Goal: Task Accomplishment & Management: Manage account settings

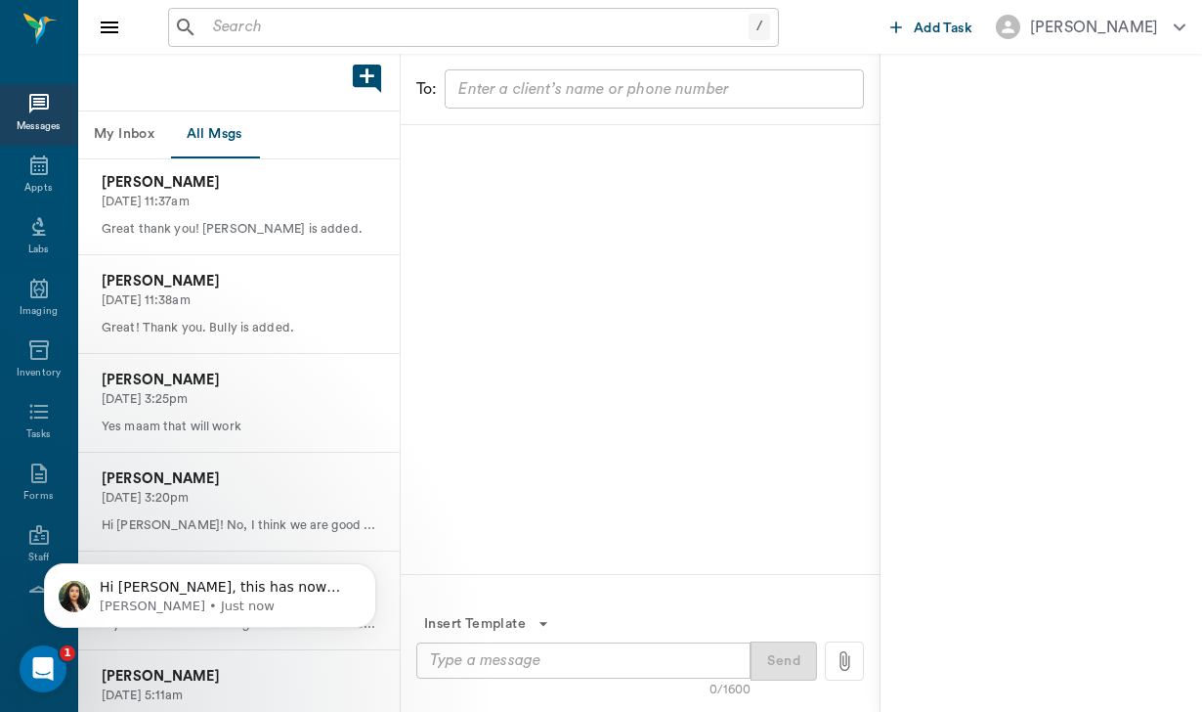
scroll to position [655, 0]
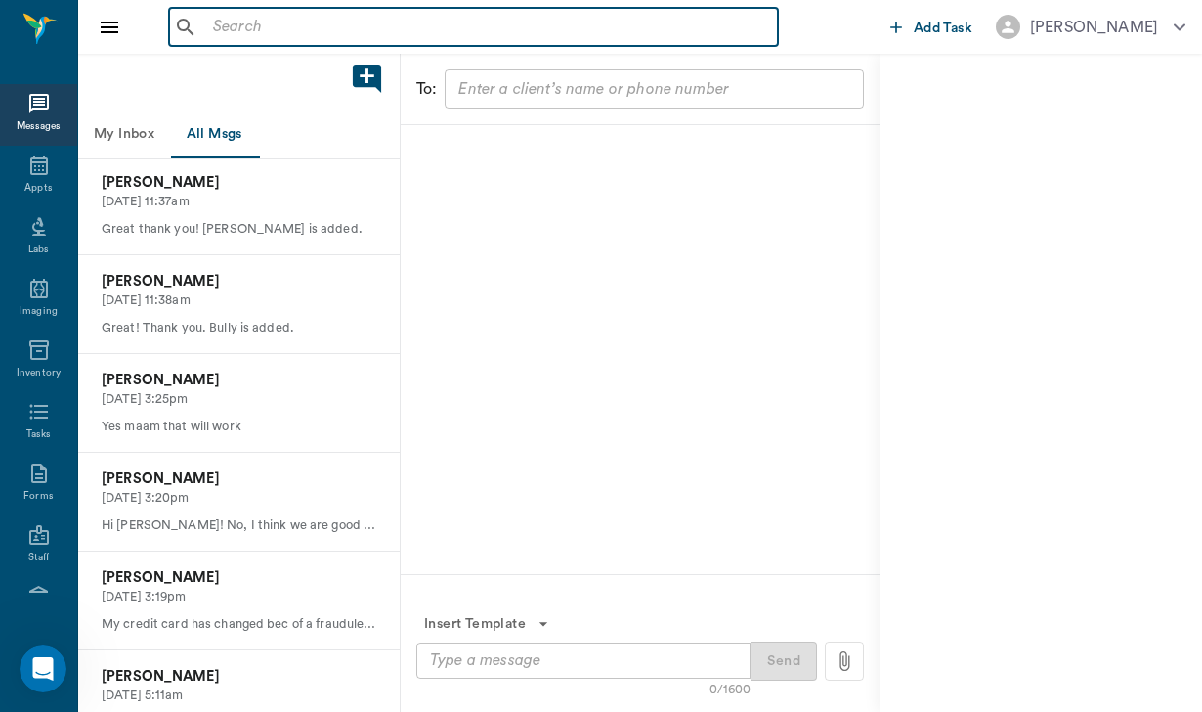
click at [230, 29] on input "text" at bounding box center [487, 27] width 565 height 27
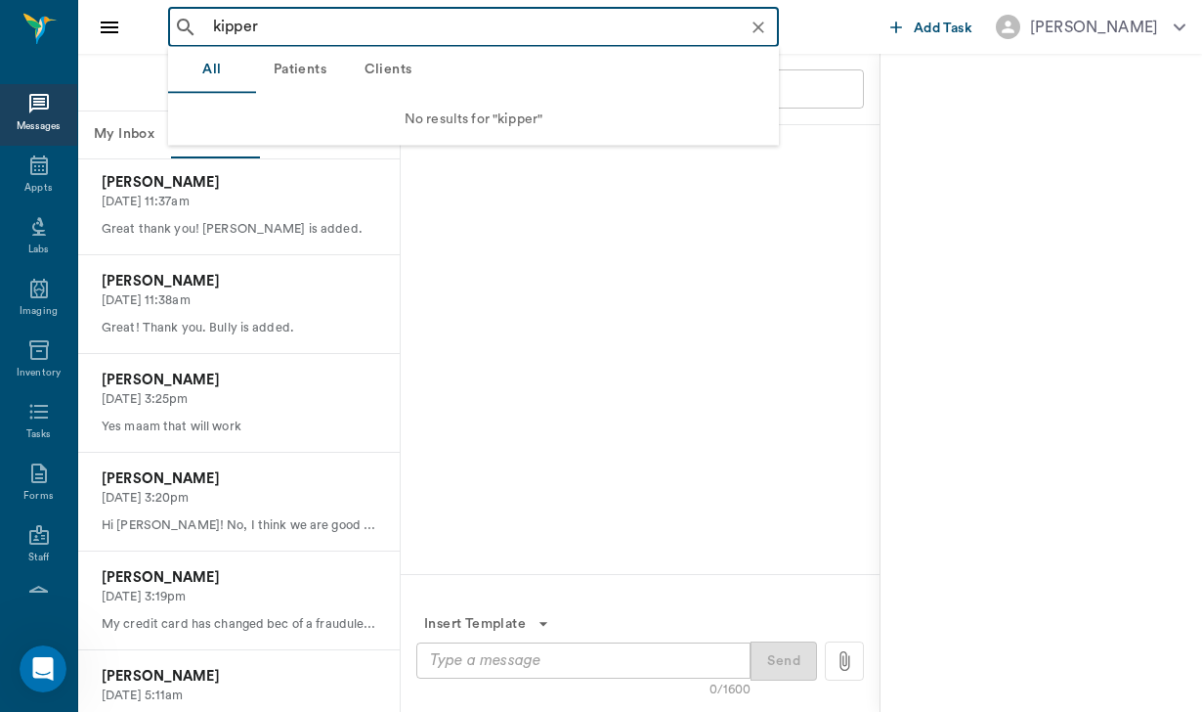
type input "kippe"
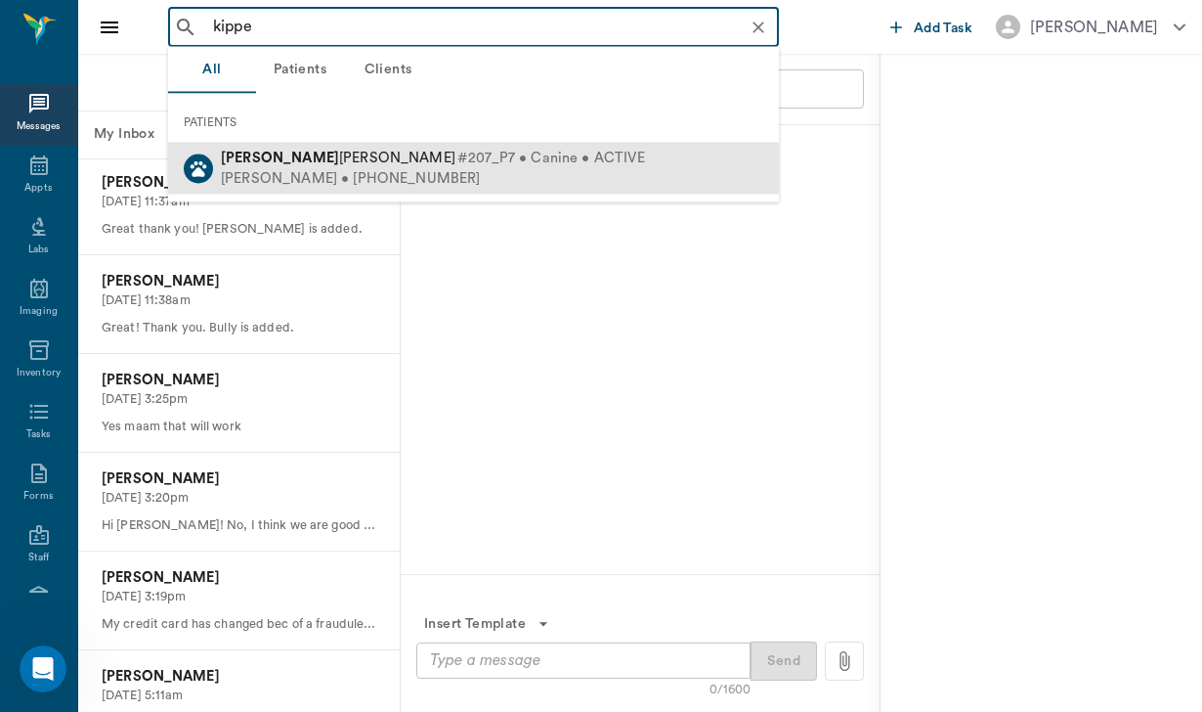
click at [457, 152] on span "#207_P7 • Canine • ACTIVE" at bounding box center [551, 159] width 188 height 21
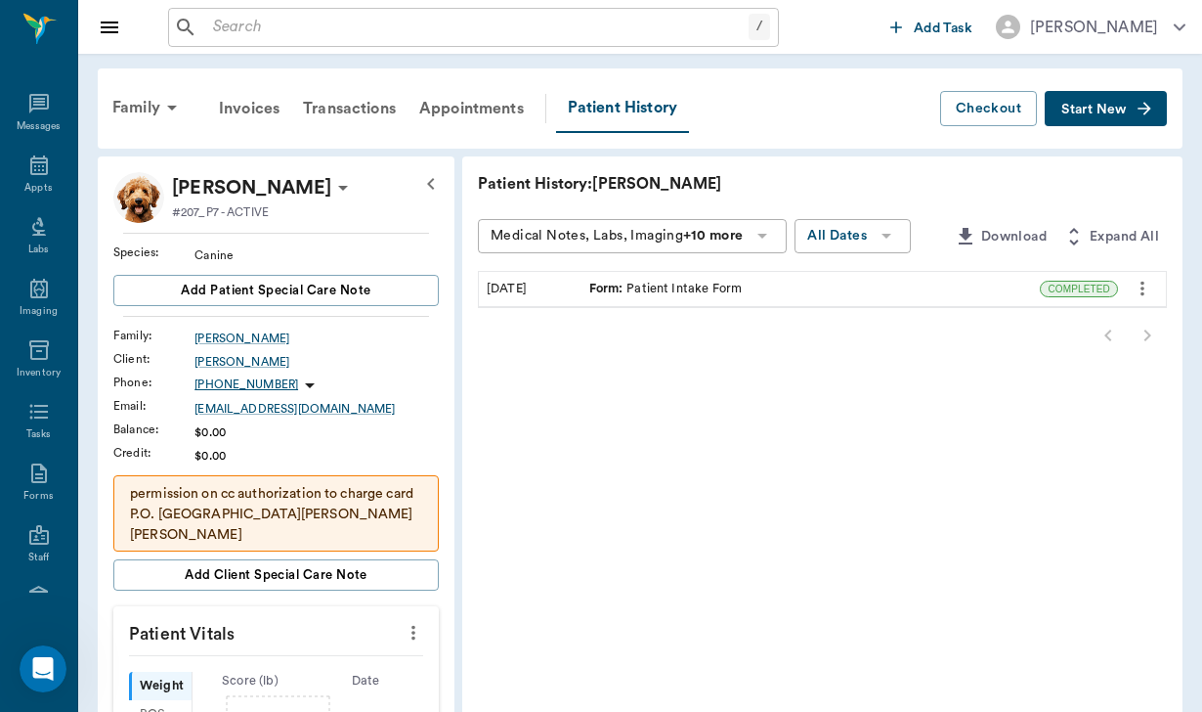
click at [622, 286] on div "Form : Patient Intake Form" at bounding box center [665, 289] width 153 height 19
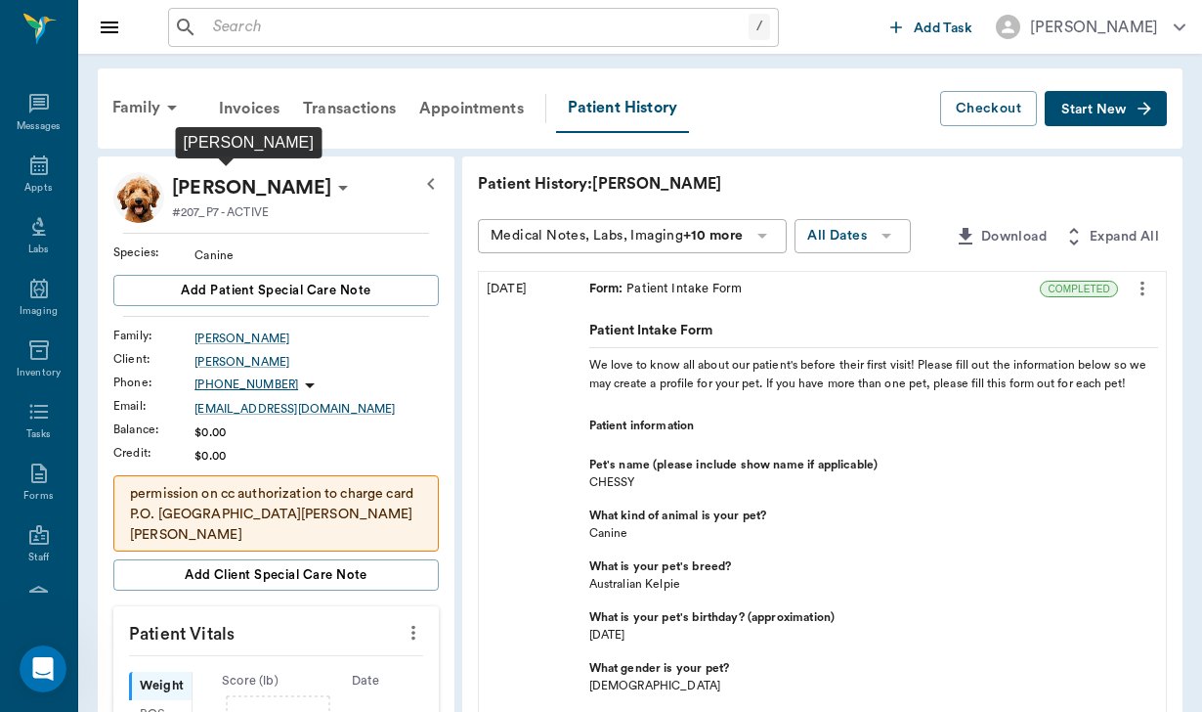
click at [249, 191] on p "[PERSON_NAME]" at bounding box center [251, 187] width 159 height 31
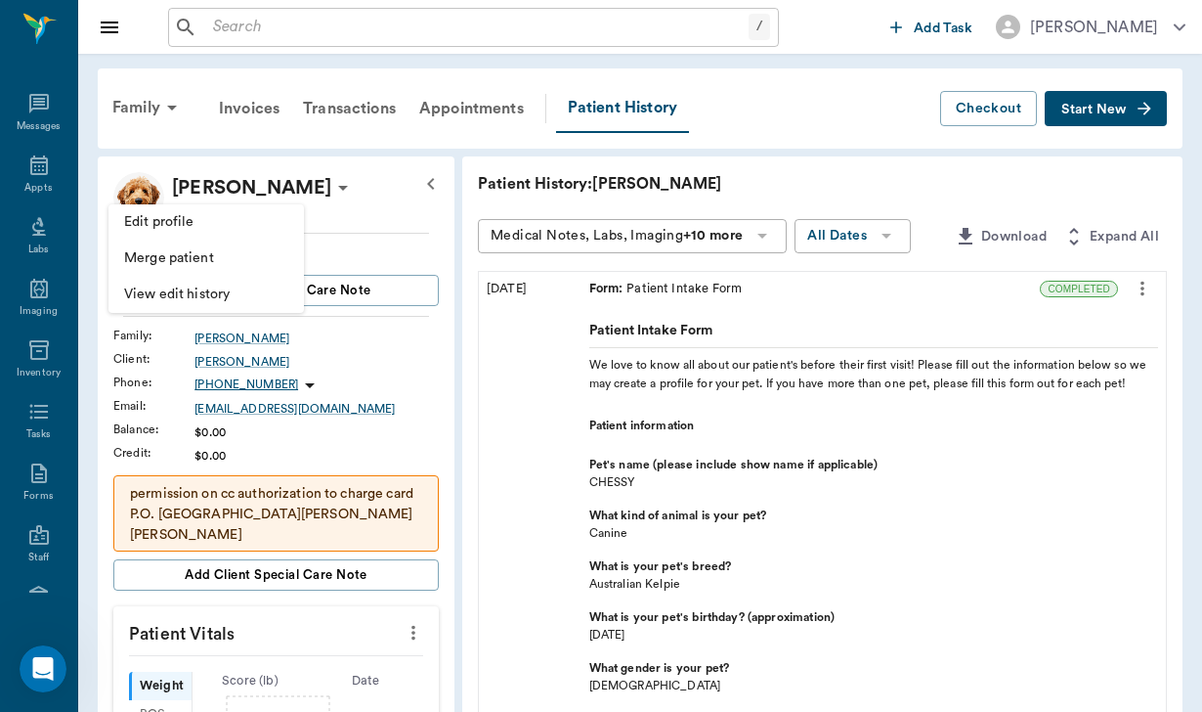
click at [614, 518] on div at bounding box center [601, 356] width 1202 height 712
click at [142, 112] on div "Family" at bounding box center [148, 107] width 95 height 47
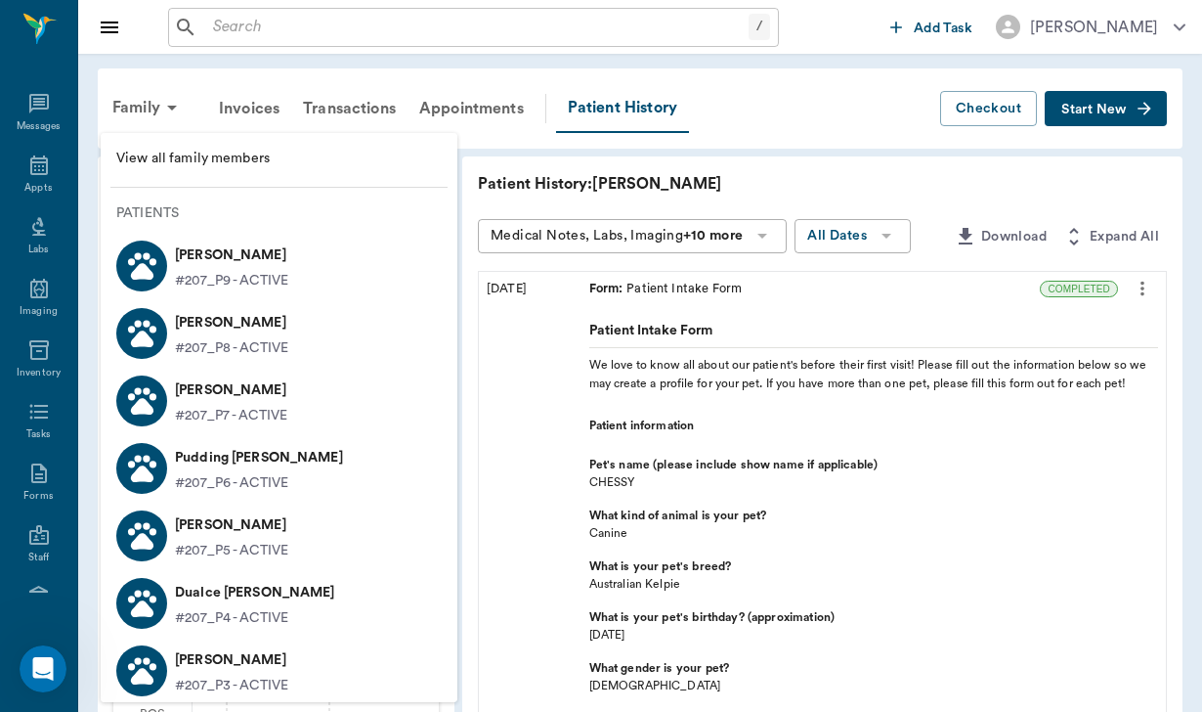
click at [253, 335] on p "[PERSON_NAME]" at bounding box center [231, 322] width 113 height 31
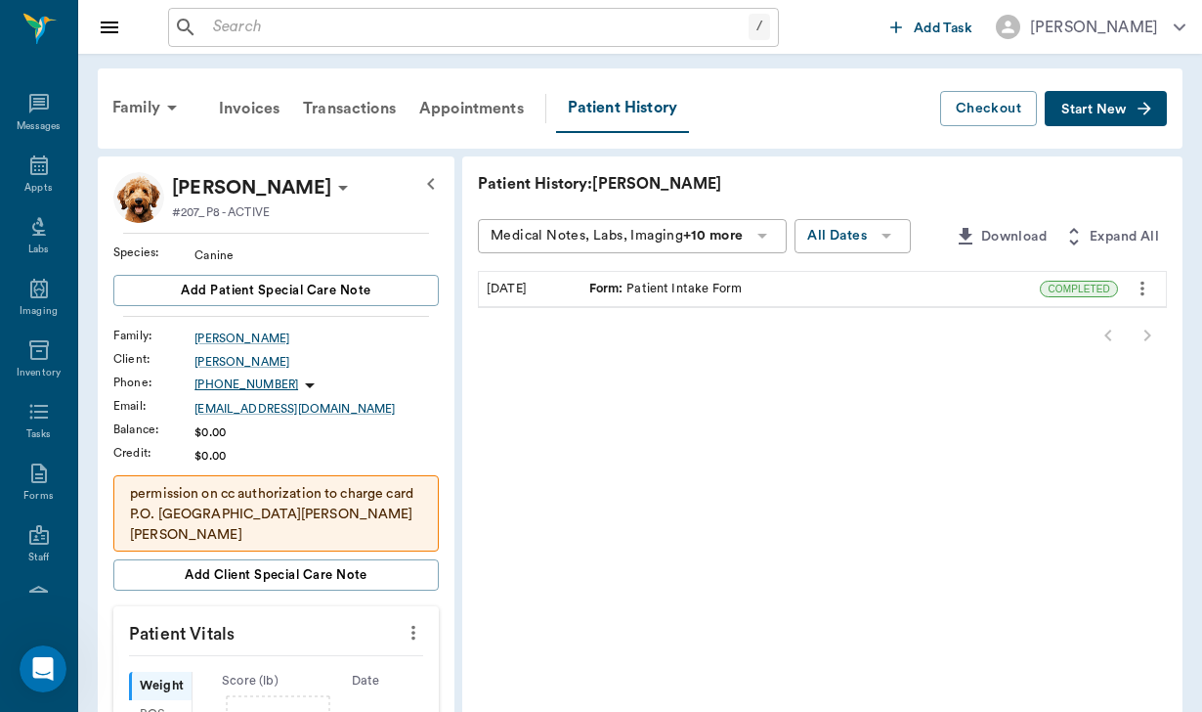
click at [589, 290] on span "Form :" at bounding box center [608, 289] width 38 height 19
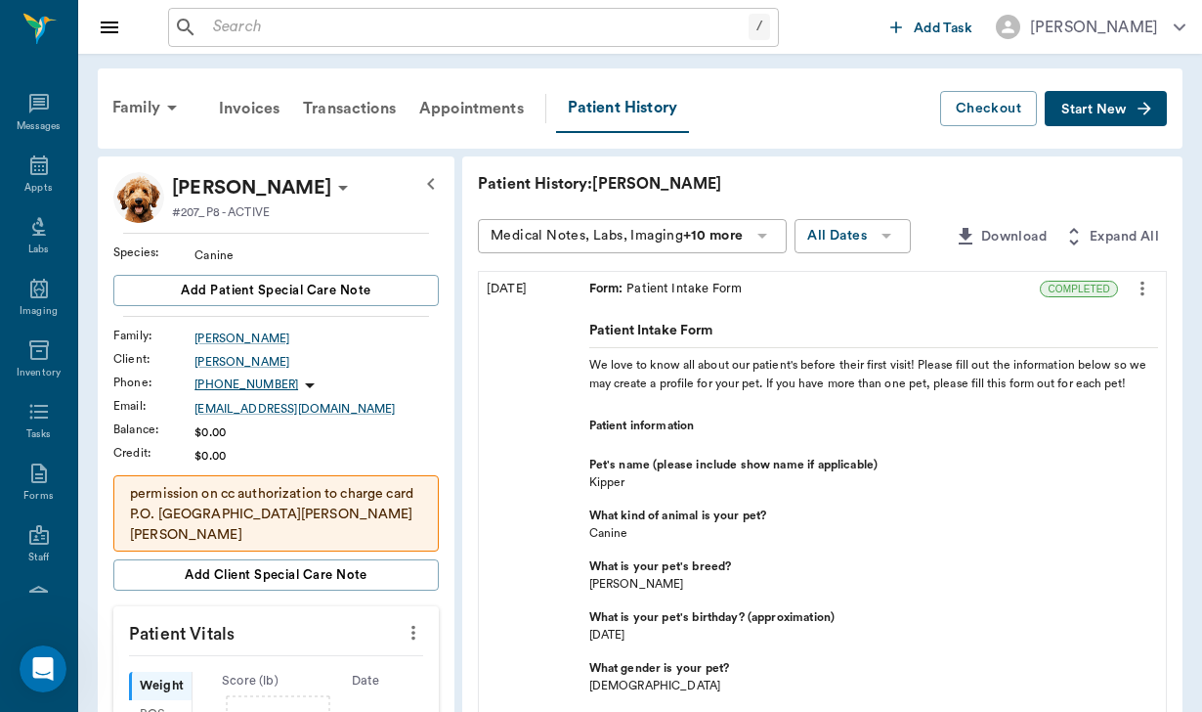
click at [331, 181] on icon at bounding box center [342, 187] width 23 height 23
click at [209, 226] on span "Edit profile" at bounding box center [211, 222] width 164 height 21
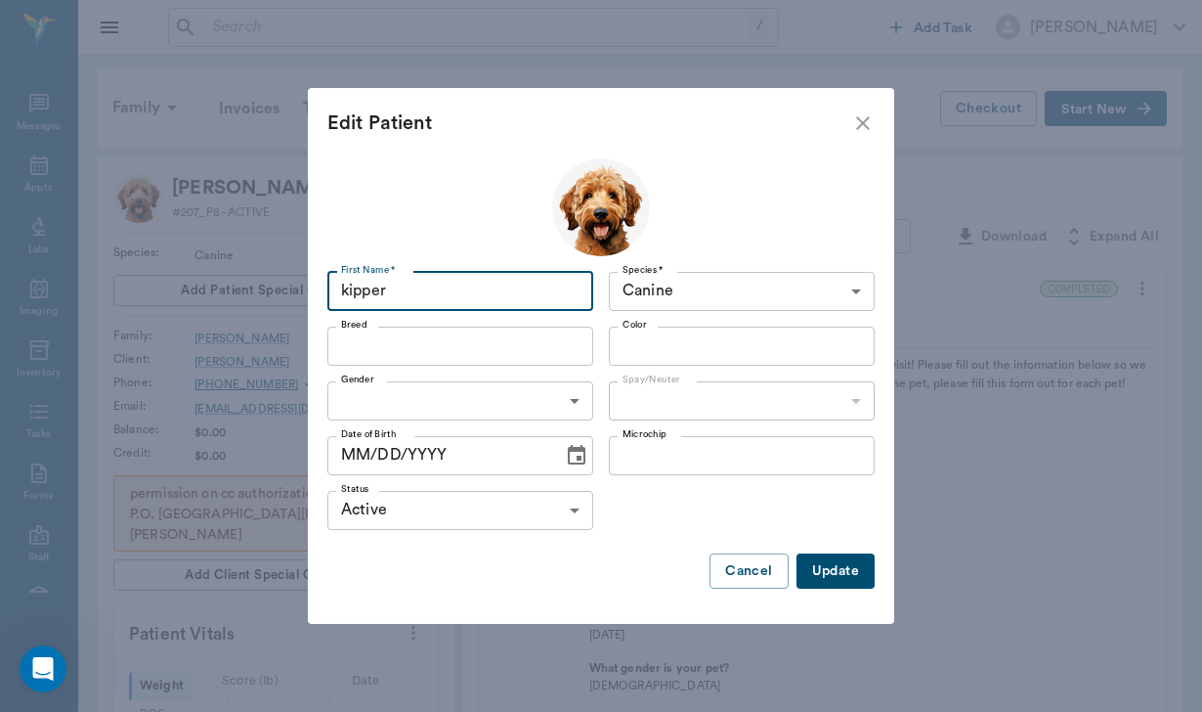
type input "kipper"
click at [486, 356] on input "Breed" at bounding box center [444, 345] width 222 height 27
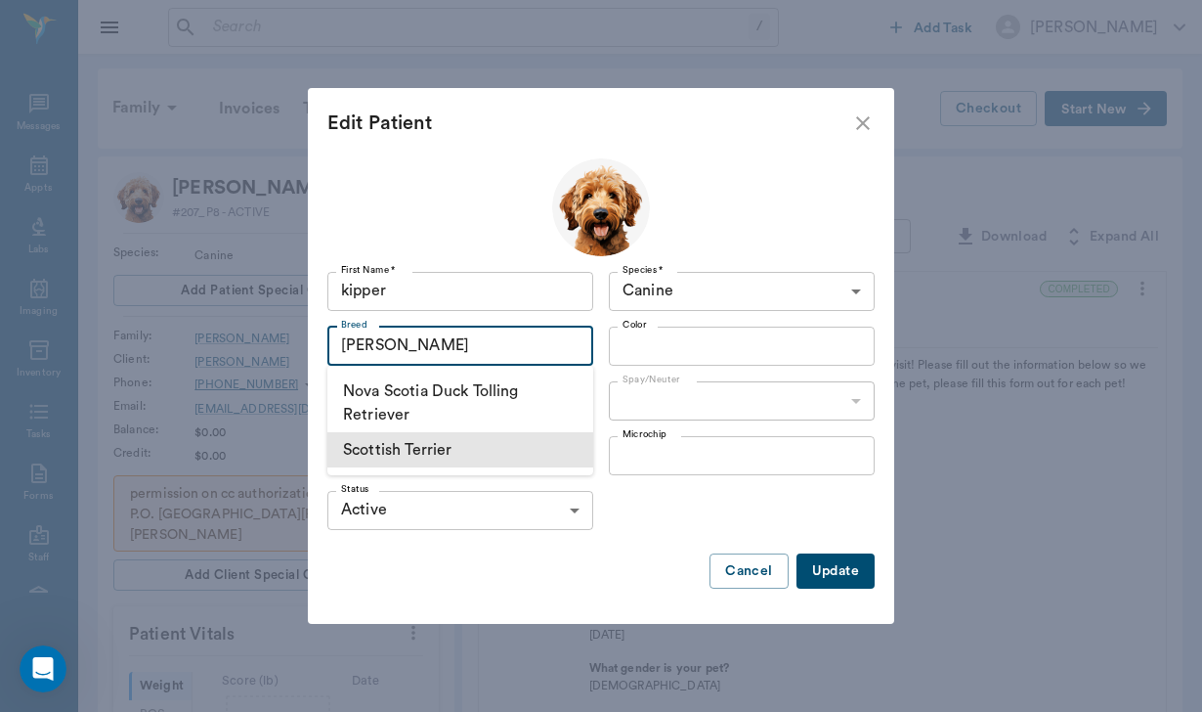
click at [522, 454] on li "Scottish Terrier" at bounding box center [460, 449] width 266 height 35
type input "[PERSON_NAME]"
type input "Scottish Terrier"
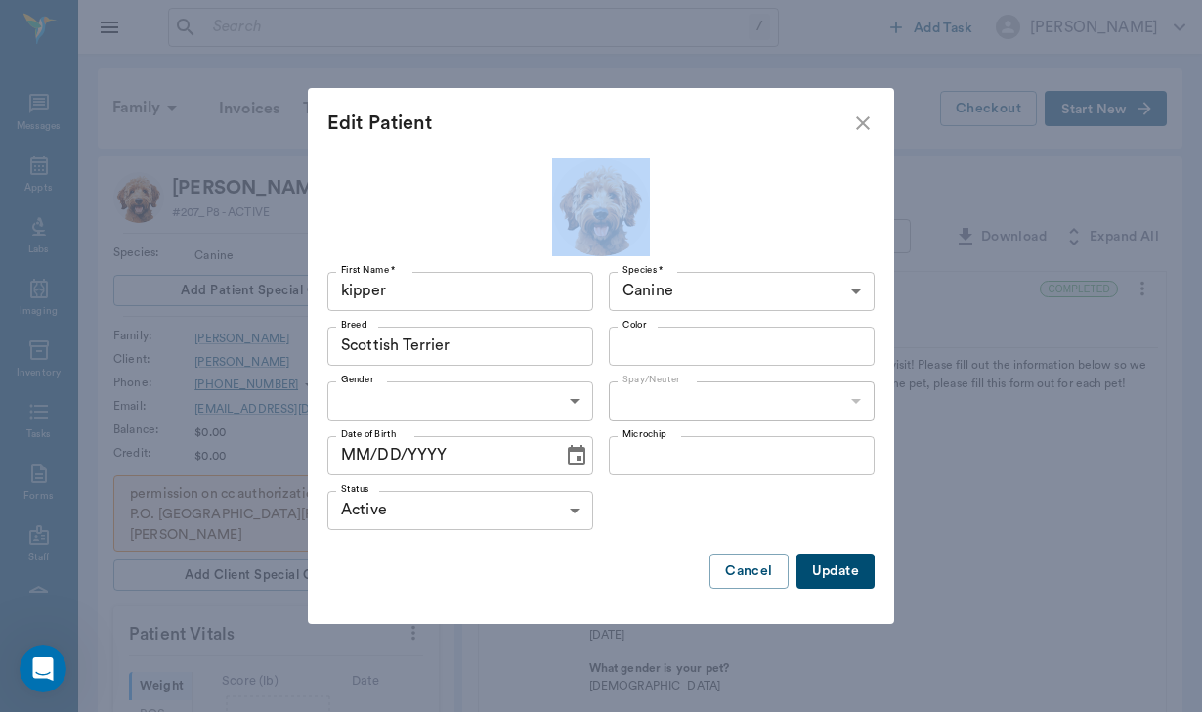
drag, startPoint x: 656, startPoint y: 137, endPoint x: 472, endPoint y: 217, distance: 200.5
click at [472, 217] on div "Edit Patient First Name * [PERSON_NAME] First Name * Species * Canine Canine Sp…" at bounding box center [601, 356] width 586 height 537
click at [852, 568] on button "Update" at bounding box center [836, 571] width 78 height 36
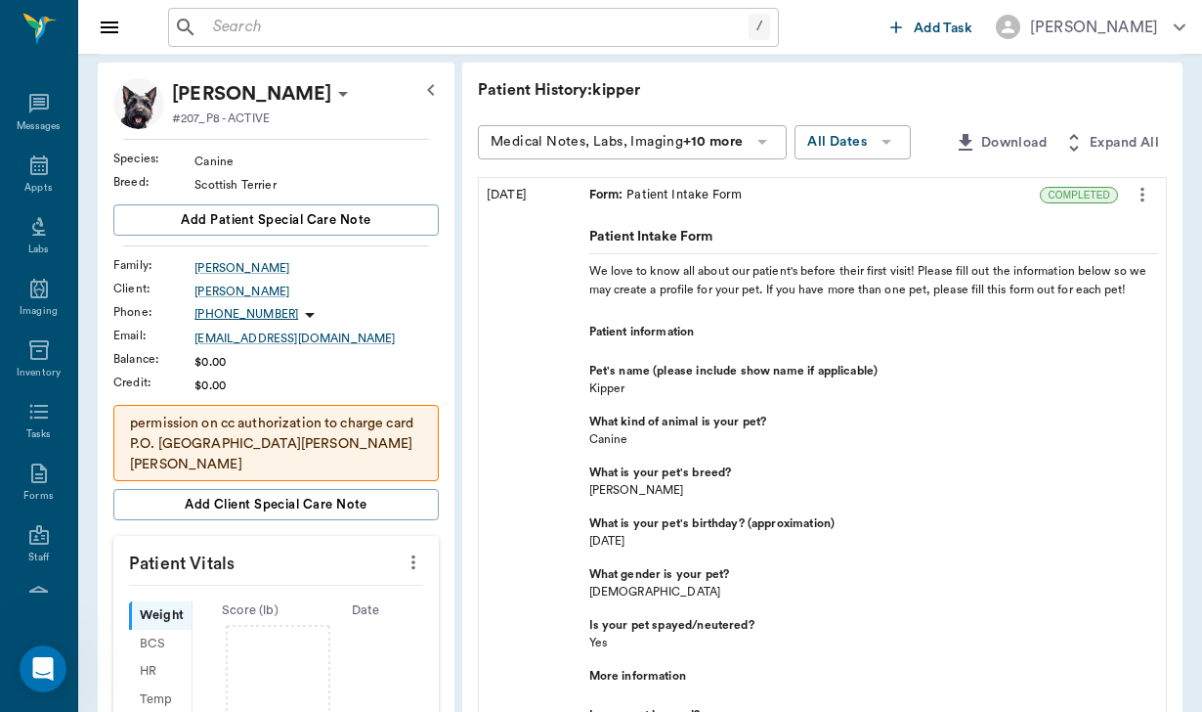
scroll to position [99, 0]
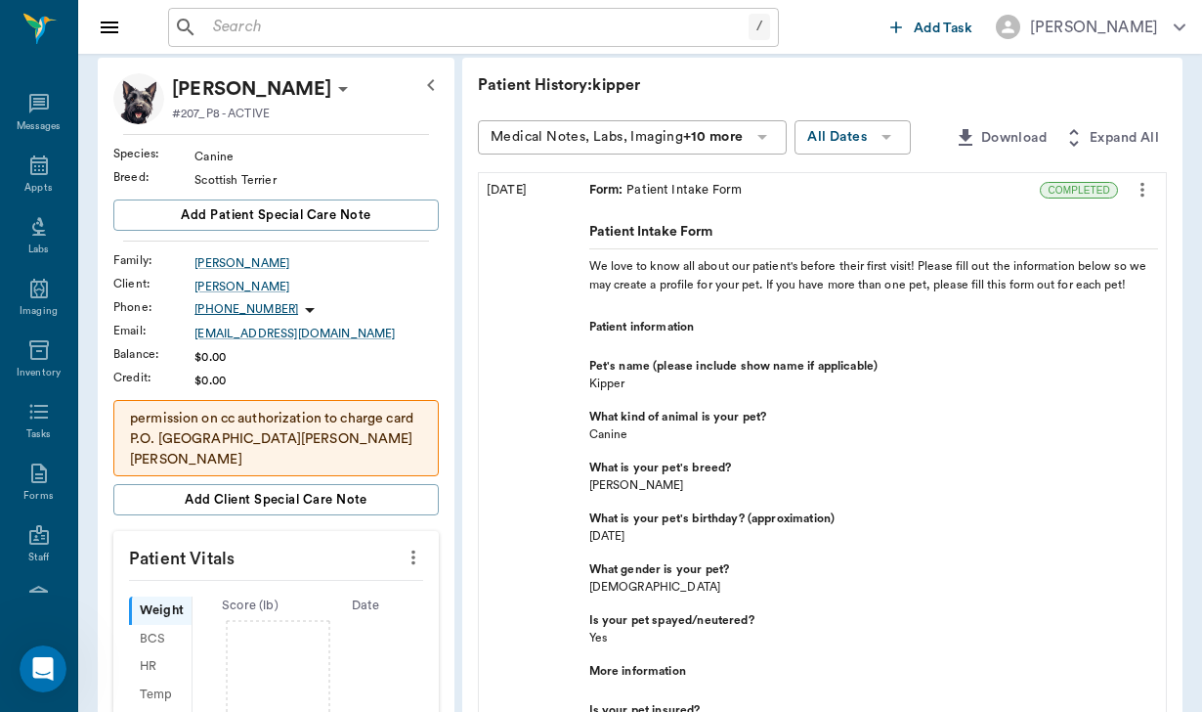
click at [331, 86] on icon at bounding box center [342, 88] width 23 height 23
click at [215, 113] on span "Edit profile" at bounding box center [211, 123] width 164 height 21
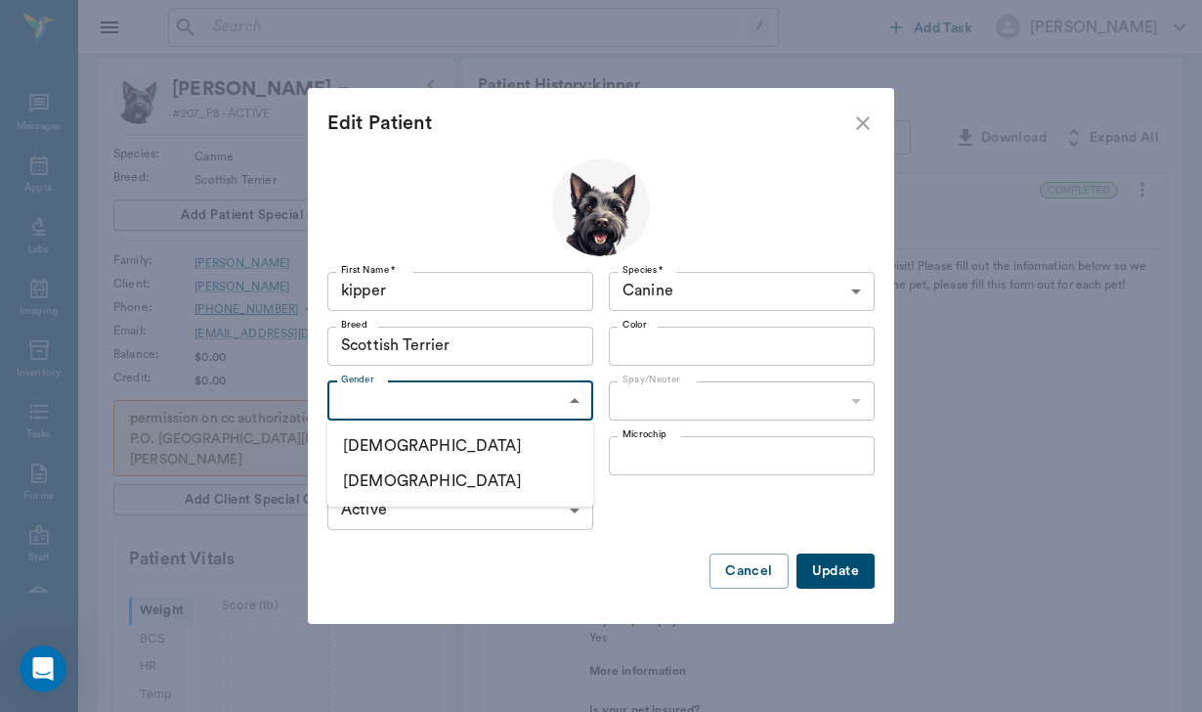
click at [369, 395] on body "/ ​ Add Task [PERSON_NAME] Nectar Messages Appts Labs Imaging Inventory Tasks F…" at bounding box center [601, 567] width 1202 height 1332
click at [388, 484] on li "[DEMOGRAPHIC_DATA]" at bounding box center [460, 480] width 266 height 35
type input "[DEMOGRAPHIC_DATA]"
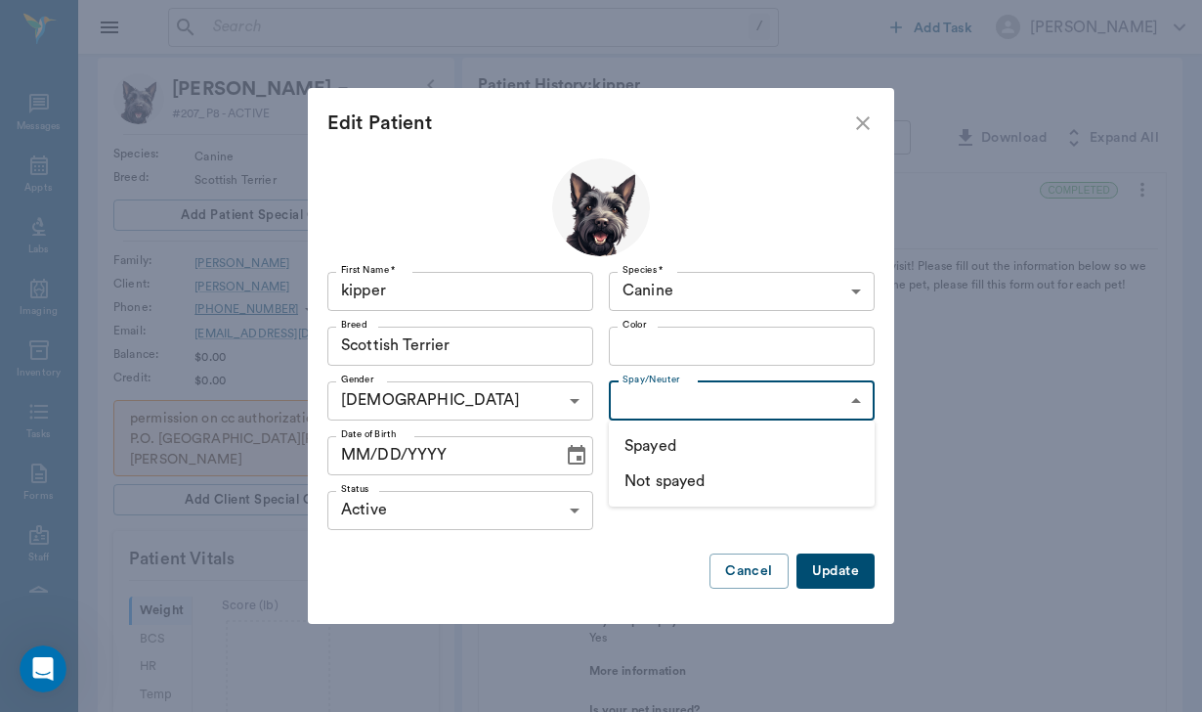
click at [657, 392] on body "/ ​ Add Task [PERSON_NAME] Nectar Messages Appts Labs Imaging Inventory Tasks F…" at bounding box center [601, 567] width 1202 height 1332
click at [668, 455] on li "Spayed" at bounding box center [742, 445] width 266 height 35
type input "true"
click at [857, 565] on button "Update" at bounding box center [836, 571] width 78 height 36
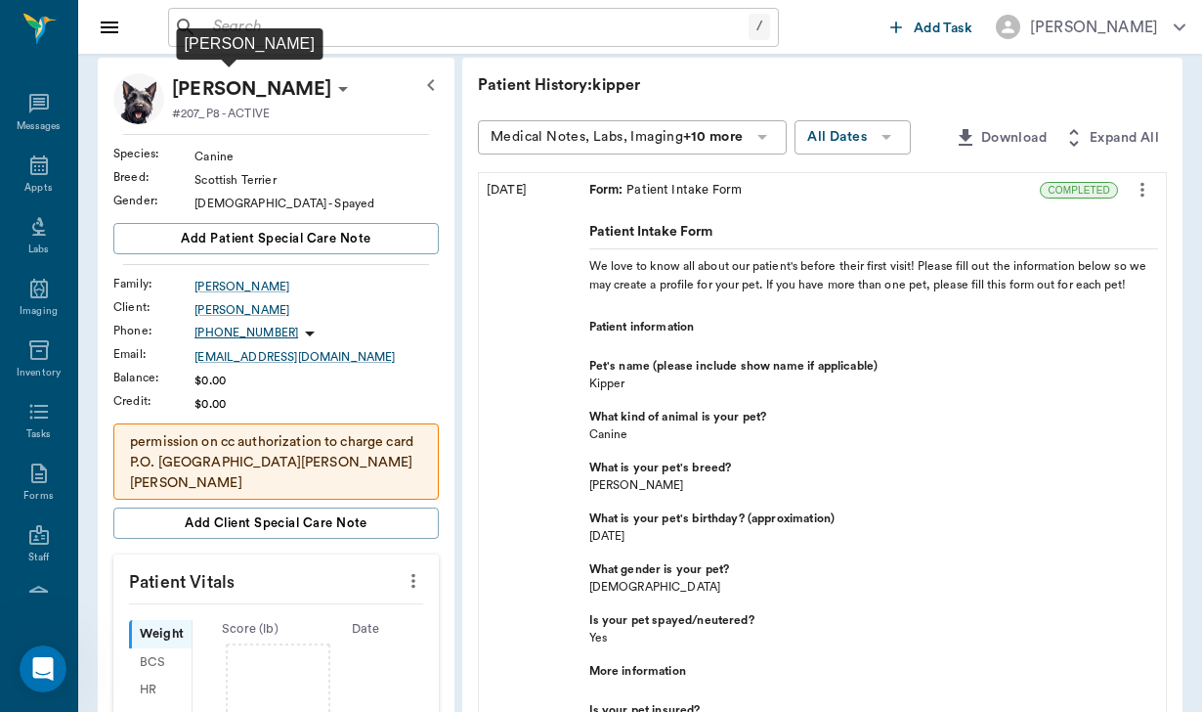
click at [251, 82] on p "[PERSON_NAME]" at bounding box center [251, 88] width 159 height 31
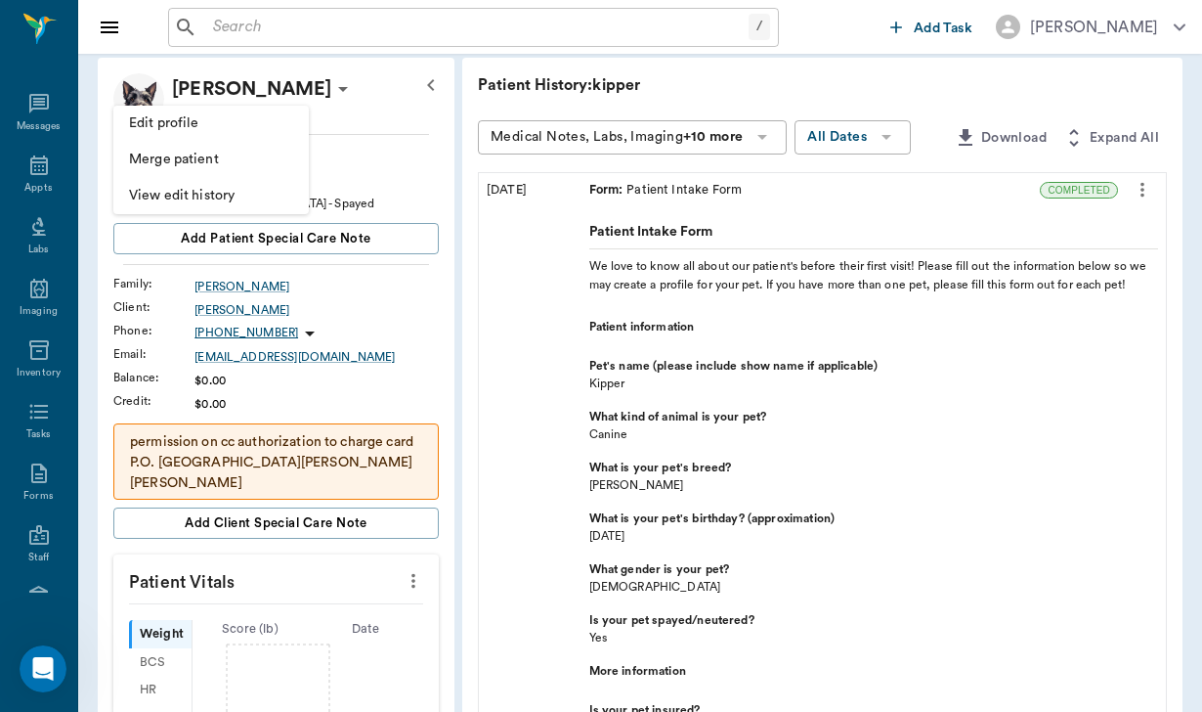
click at [237, 110] on li "Edit profile" at bounding box center [210, 124] width 195 height 36
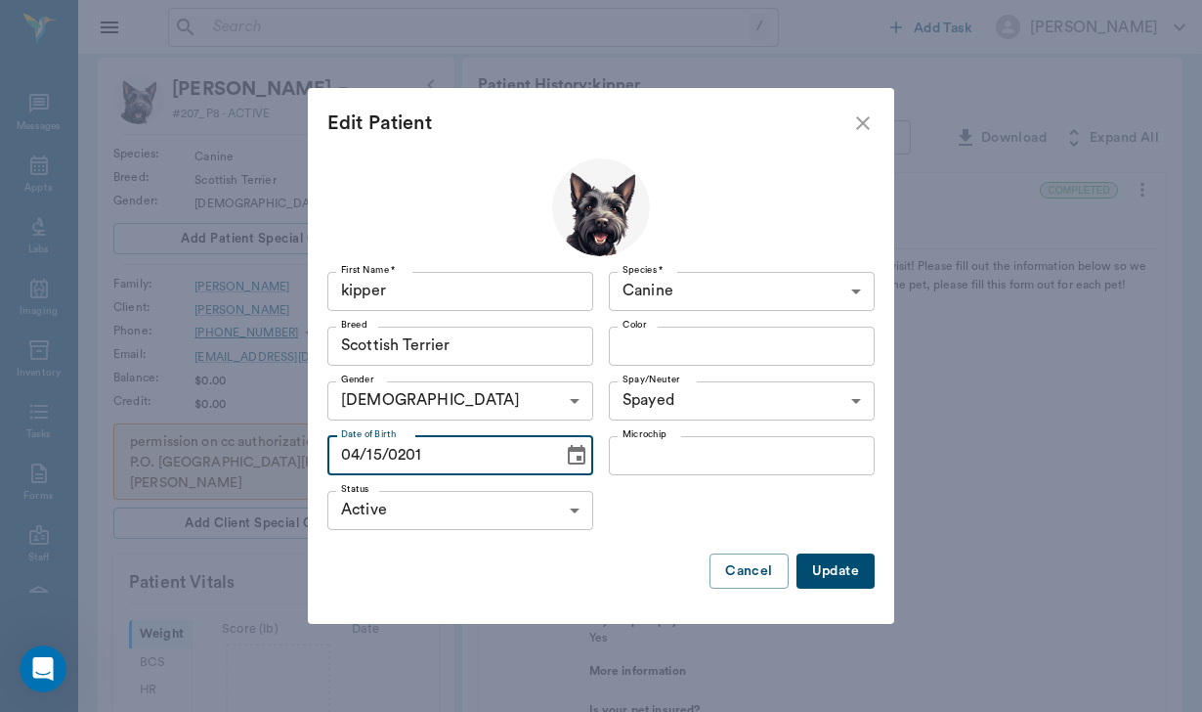
type input "[DATE]"
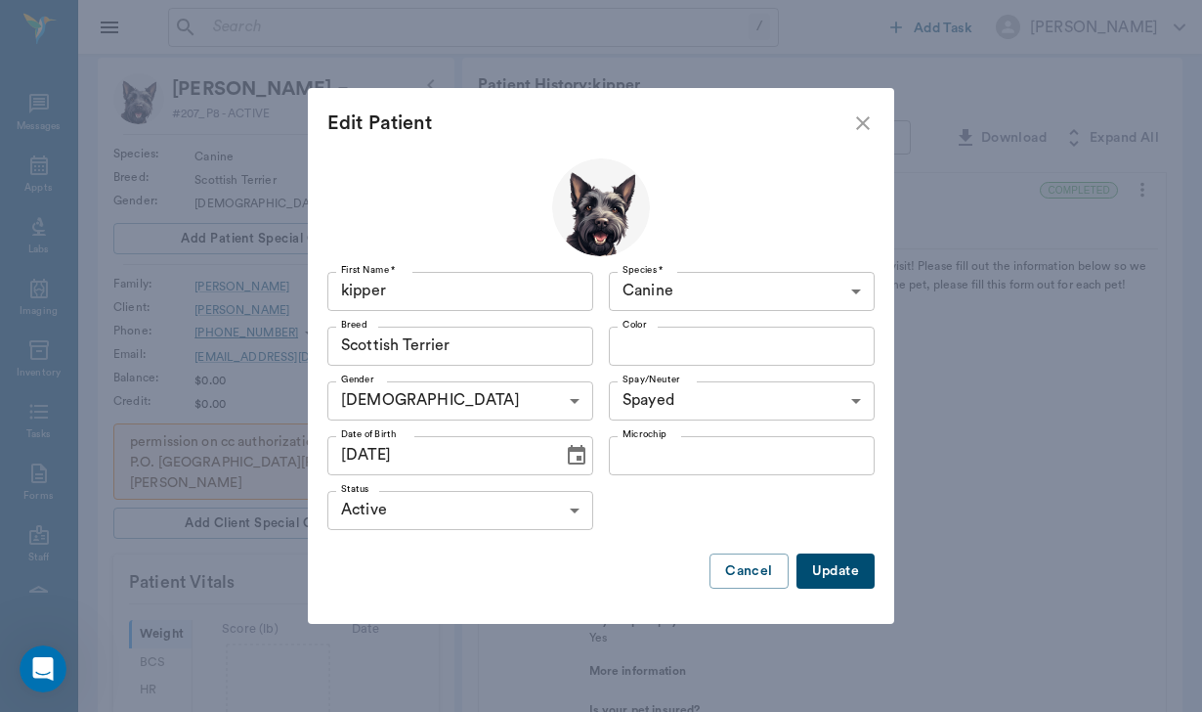
click at [842, 558] on button "Update" at bounding box center [836, 571] width 78 height 36
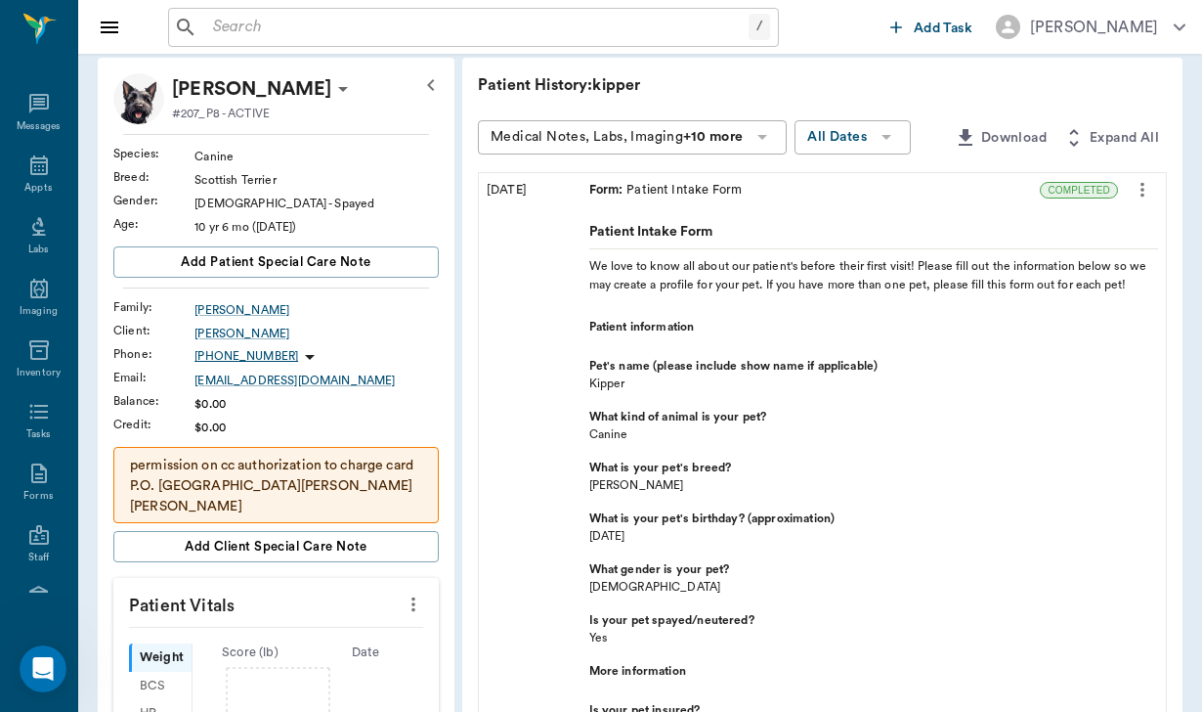
click at [331, 93] on icon at bounding box center [342, 88] width 23 height 23
click at [257, 114] on span "Edit profile" at bounding box center [211, 123] width 164 height 21
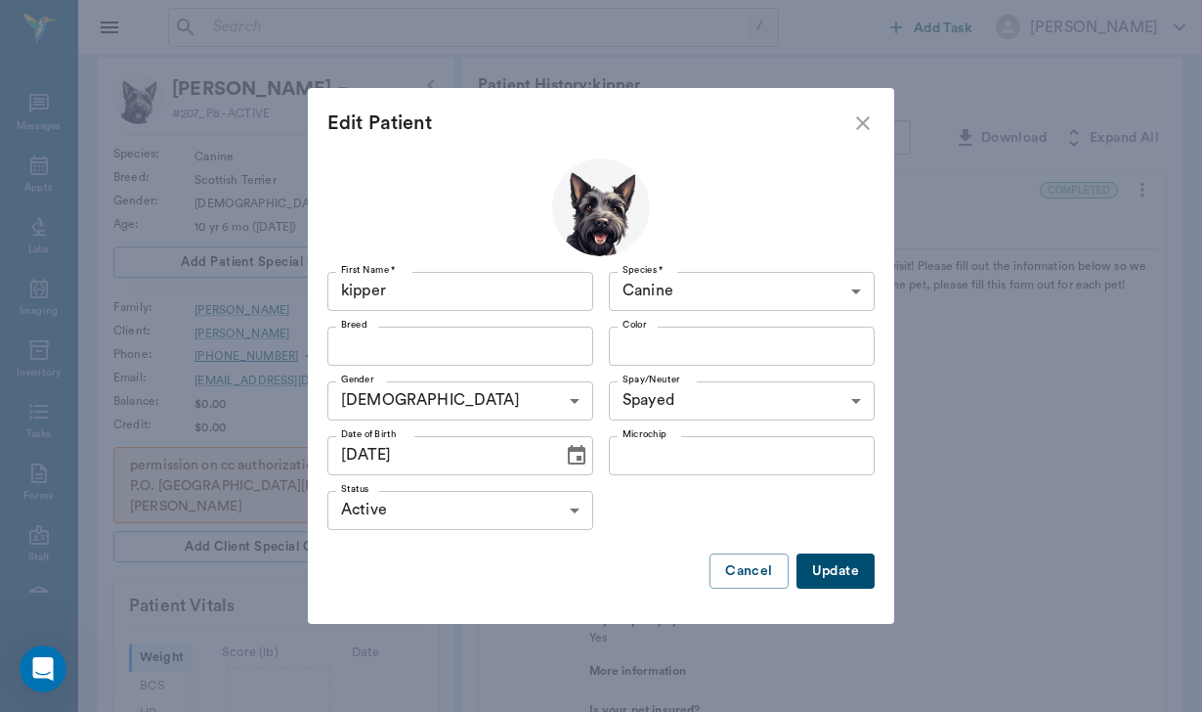
type input "Scottish Terrier"
type input "Kipper"
click at [842, 564] on button "Update" at bounding box center [836, 571] width 78 height 36
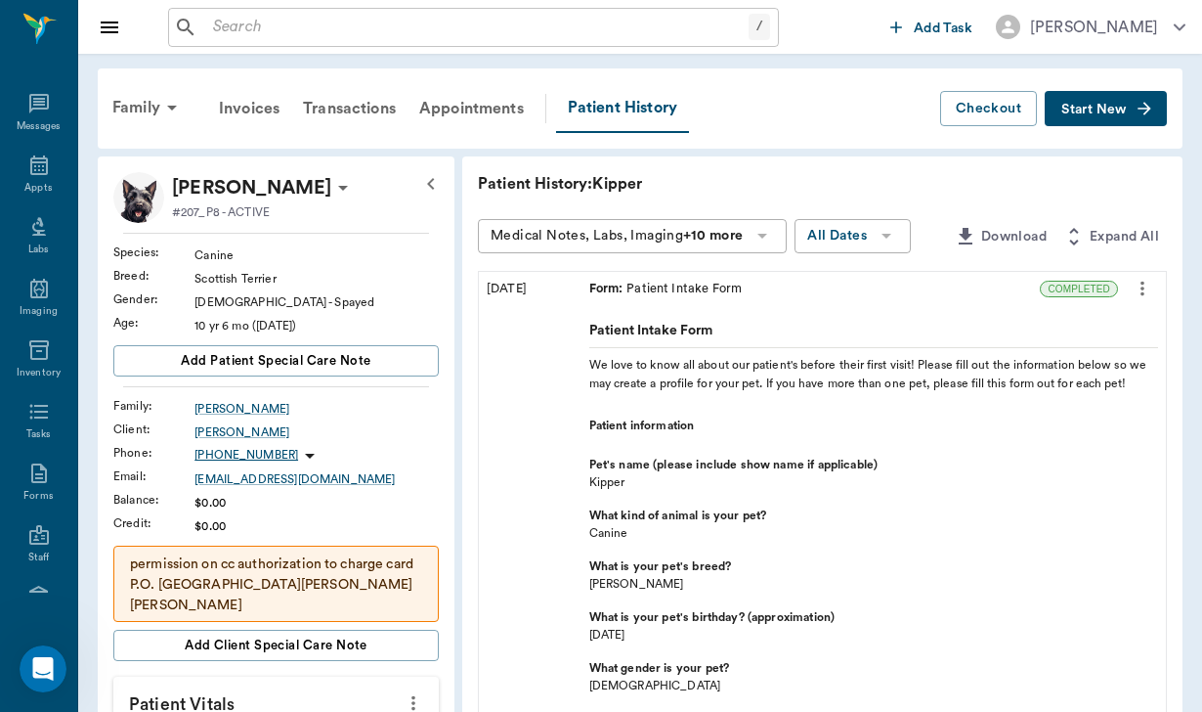
scroll to position [0, 0]
click at [267, 109] on div "Invoices" at bounding box center [249, 108] width 84 height 47
